Goal: Check status: Check status

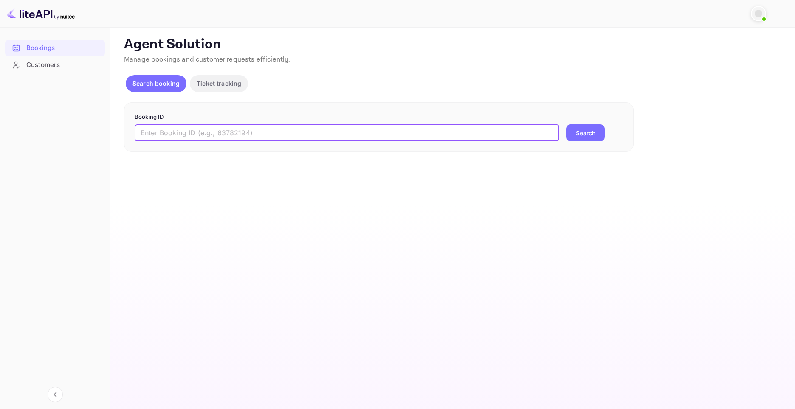
click at [451, 128] on input "text" at bounding box center [347, 132] width 424 height 17
type input "9302391"
click at [590, 132] on button "Search" at bounding box center [585, 132] width 39 height 17
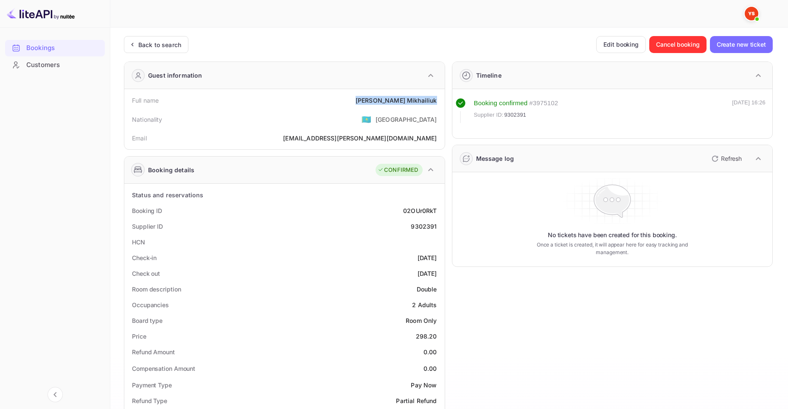
drag, startPoint x: 392, startPoint y: 101, endPoint x: 440, endPoint y: 96, distance: 48.2
click at [440, 96] on div "Full name Anna Mikhailiuk" at bounding box center [285, 101] width 314 height 16
copy div "Anna Mikhailiuk"
click at [419, 335] on div "298.20" at bounding box center [426, 336] width 21 height 9
drag, startPoint x: 416, startPoint y: 337, endPoint x: 437, endPoint y: 338, distance: 21.3
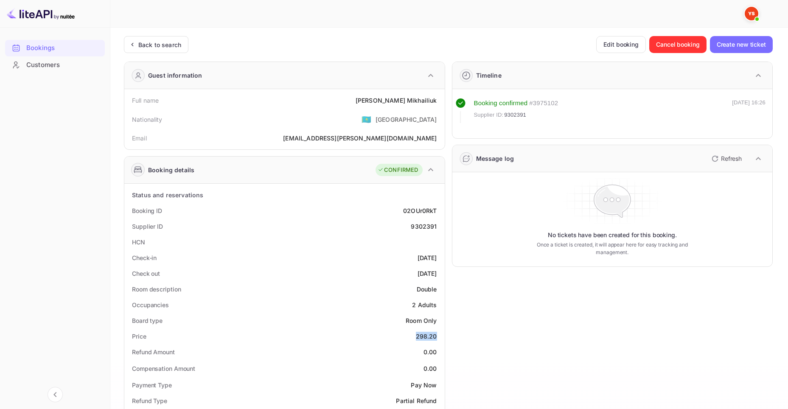
click at [437, 338] on div "Price 298.20" at bounding box center [285, 337] width 314 height 16
copy div "298.20"
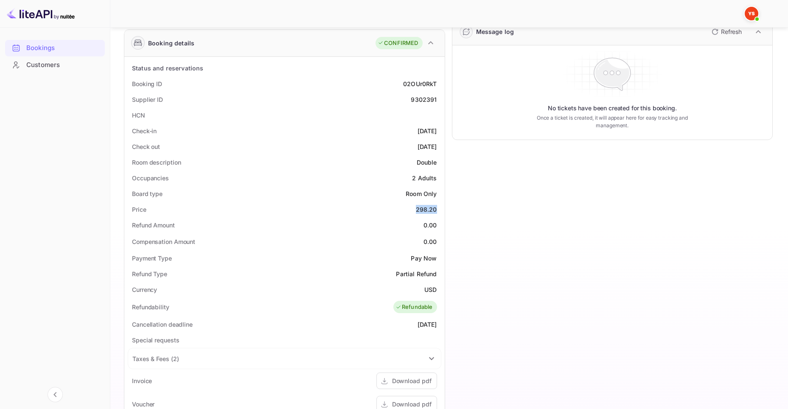
scroll to position [127, 0]
